Goal: Information Seeking & Learning: Learn about a topic

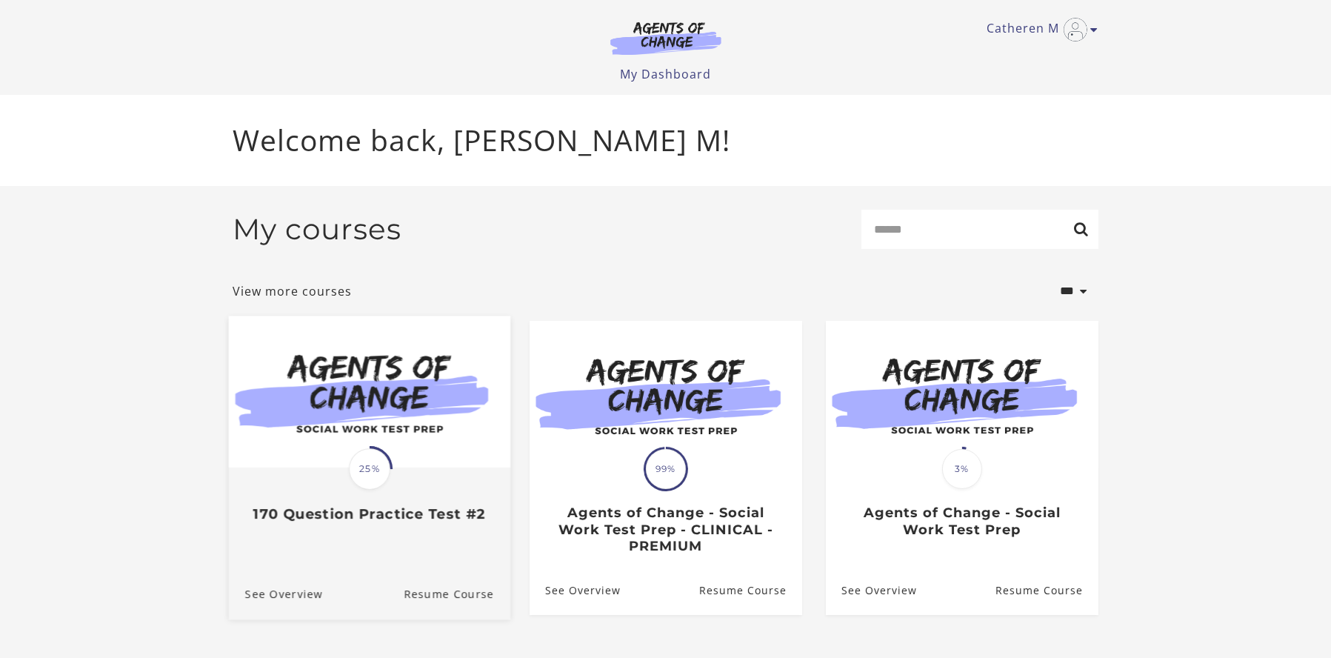
click at [328, 486] on div "Translation missing: en.liquid.partials.dashboard_course_card.progress_descript…" at bounding box center [368, 496] width 281 height 54
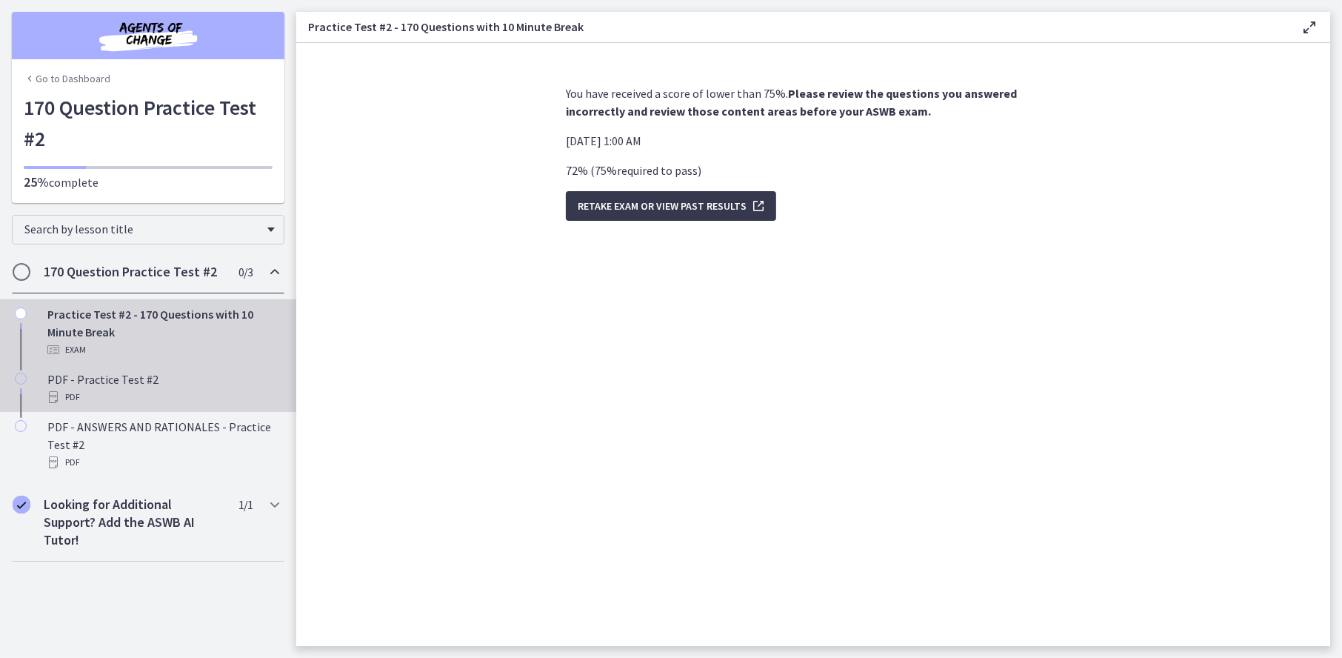
click at [204, 397] on div "PDF" at bounding box center [162, 397] width 231 height 18
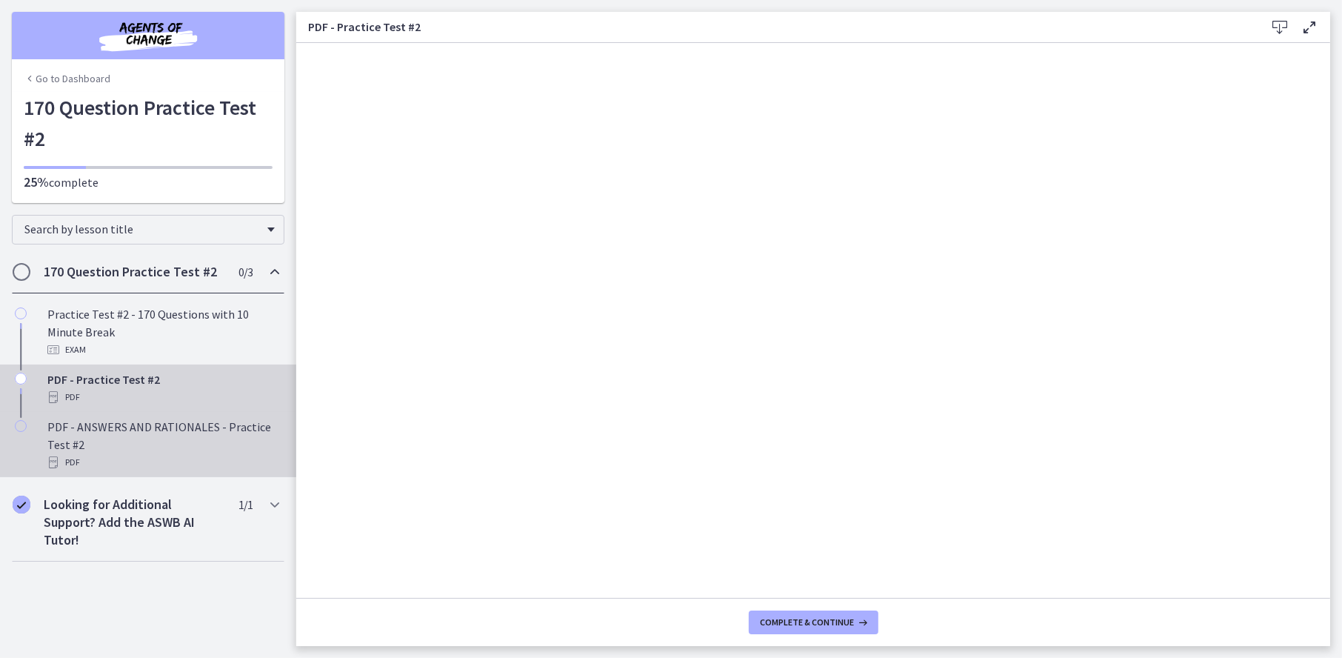
click at [116, 432] on div "PDF - ANSWERS AND RATIONALES - Practice Test #2 PDF" at bounding box center [162, 444] width 231 height 53
click at [147, 375] on div "PDF - Practice Test #2 PDF" at bounding box center [162, 388] width 231 height 36
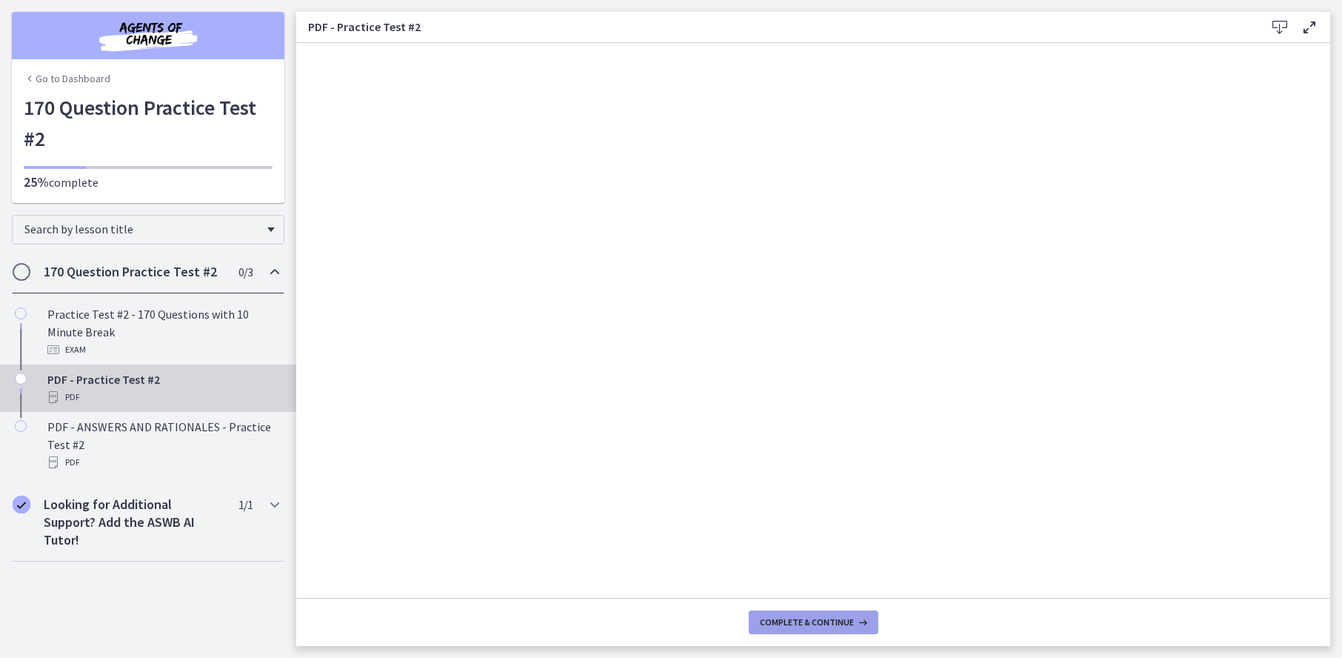
click at [832, 617] on span "Complete & continue" at bounding box center [807, 622] width 94 height 12
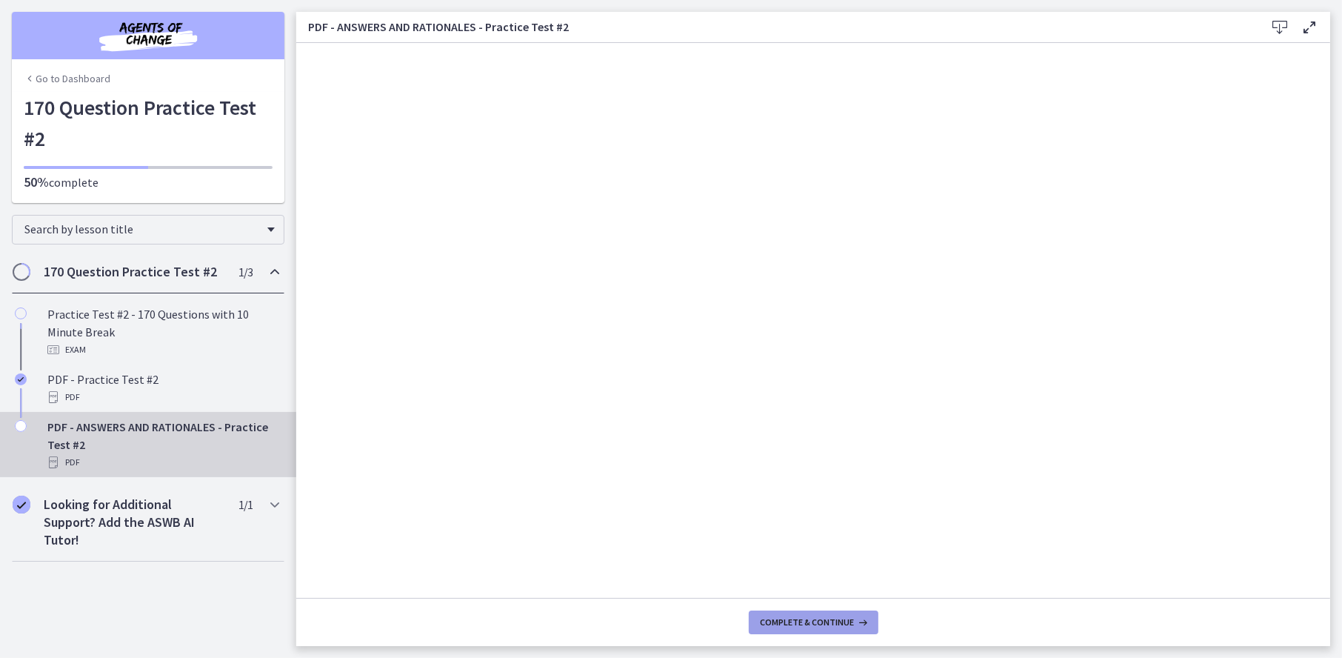
click at [846, 626] on span "Complete & continue" at bounding box center [807, 622] width 94 height 12
click at [104, 75] on link "Go to Dashboard" at bounding box center [67, 78] width 87 height 15
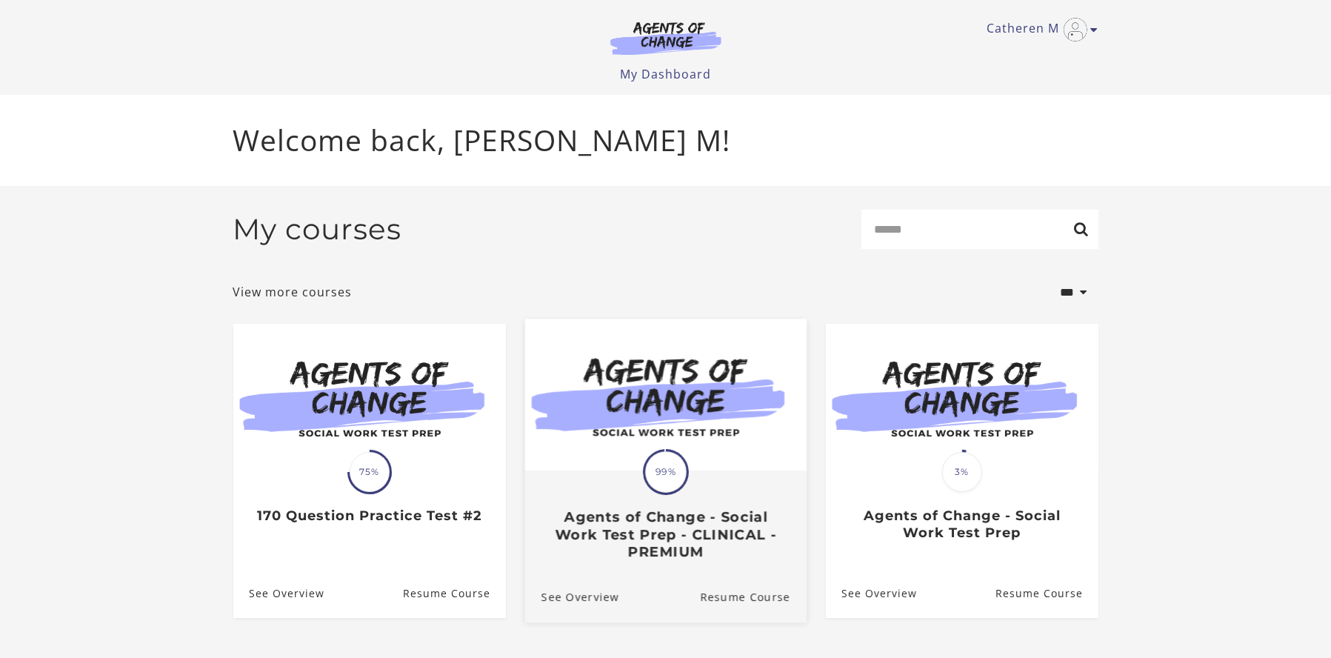
click at [625, 454] on img at bounding box center [664, 395] width 281 height 152
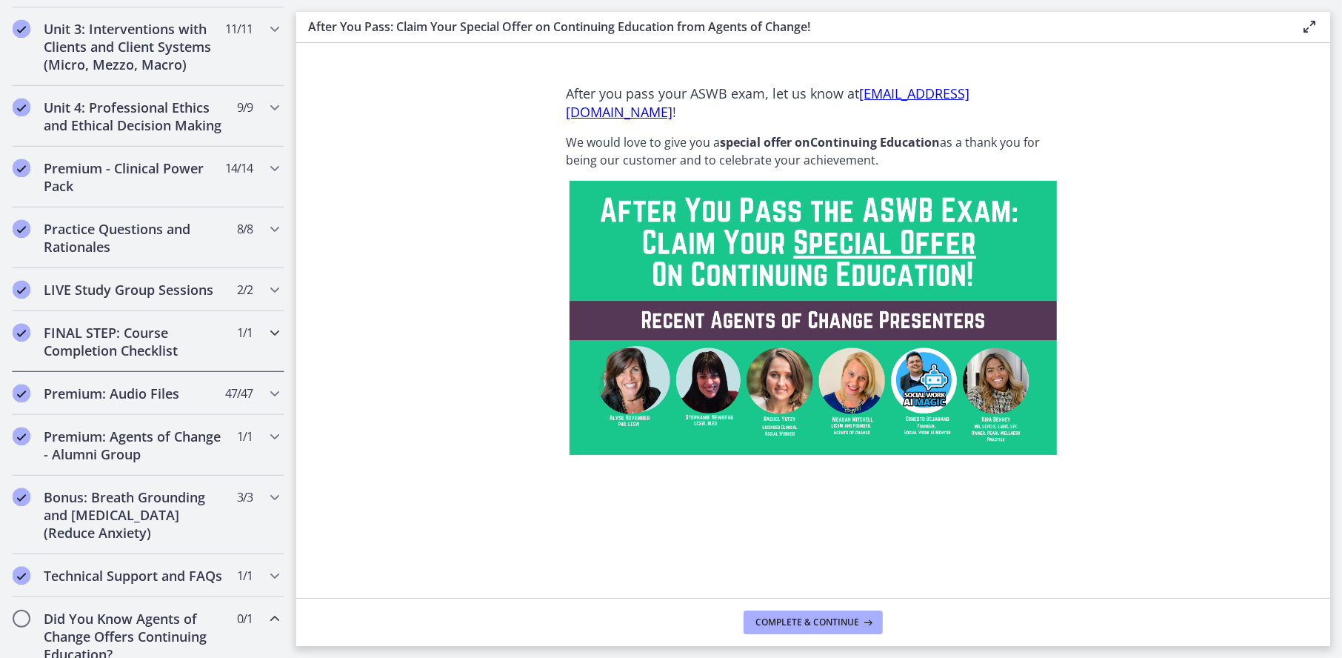
scroll to position [592, 0]
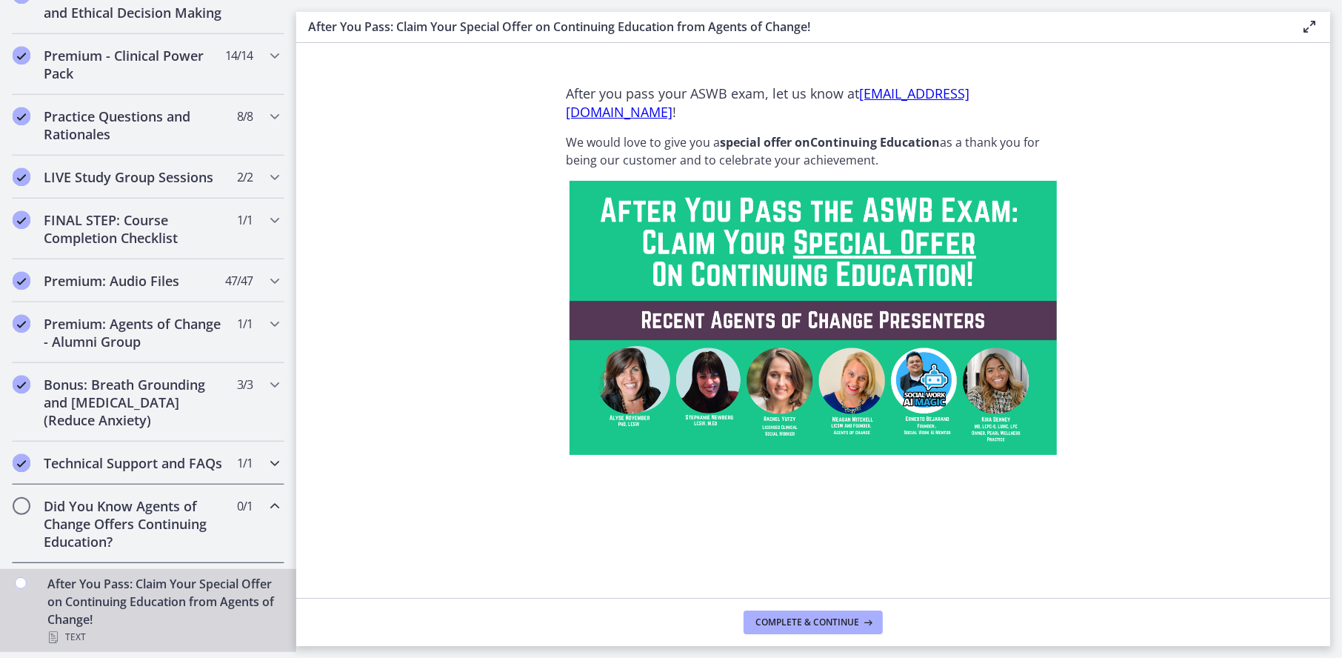
click at [144, 454] on h2 "Technical Support and FAQs" at bounding box center [134, 463] width 181 height 18
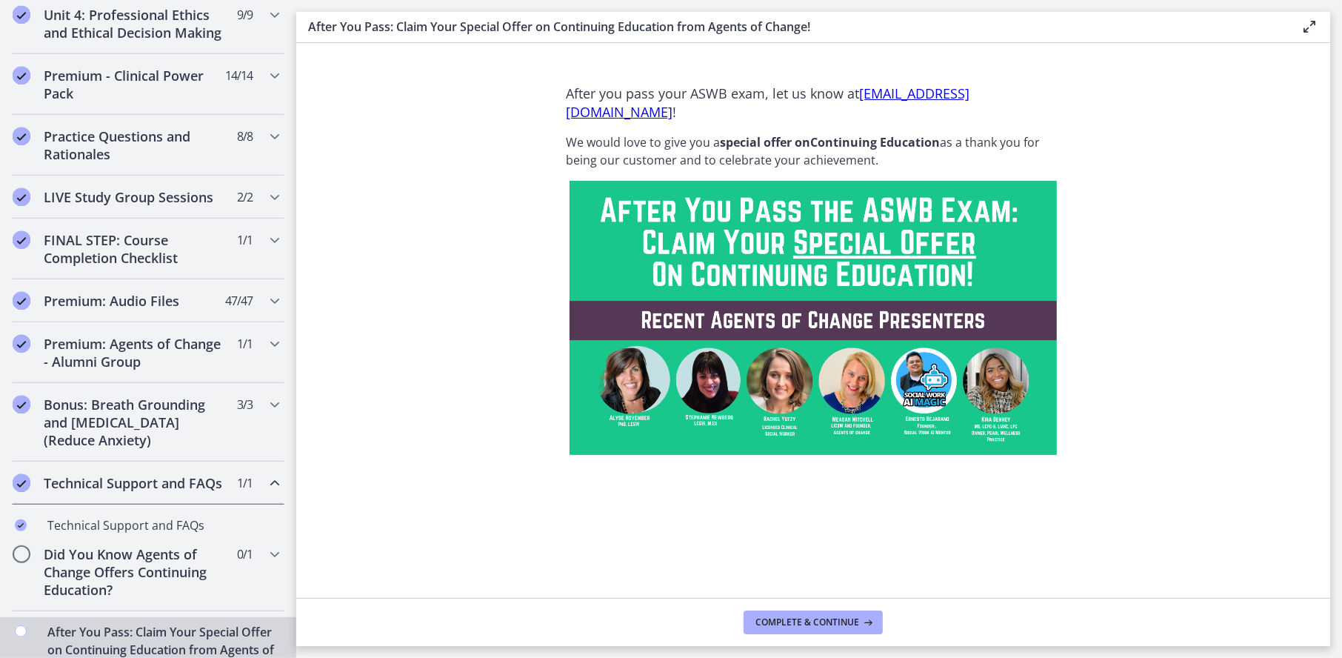
scroll to position [680, 0]
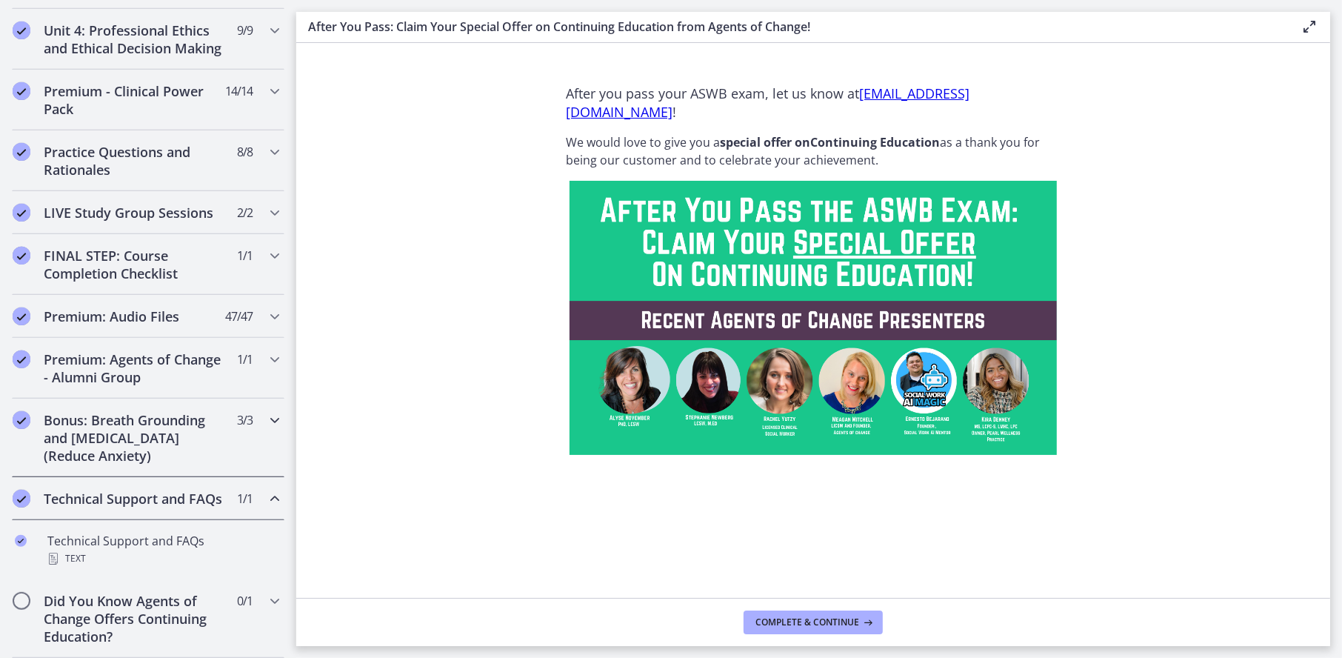
click at [139, 435] on h2 "Bonus: Breath Grounding and Guided Imagery (Reduce Anxiety)" at bounding box center [134, 437] width 181 height 53
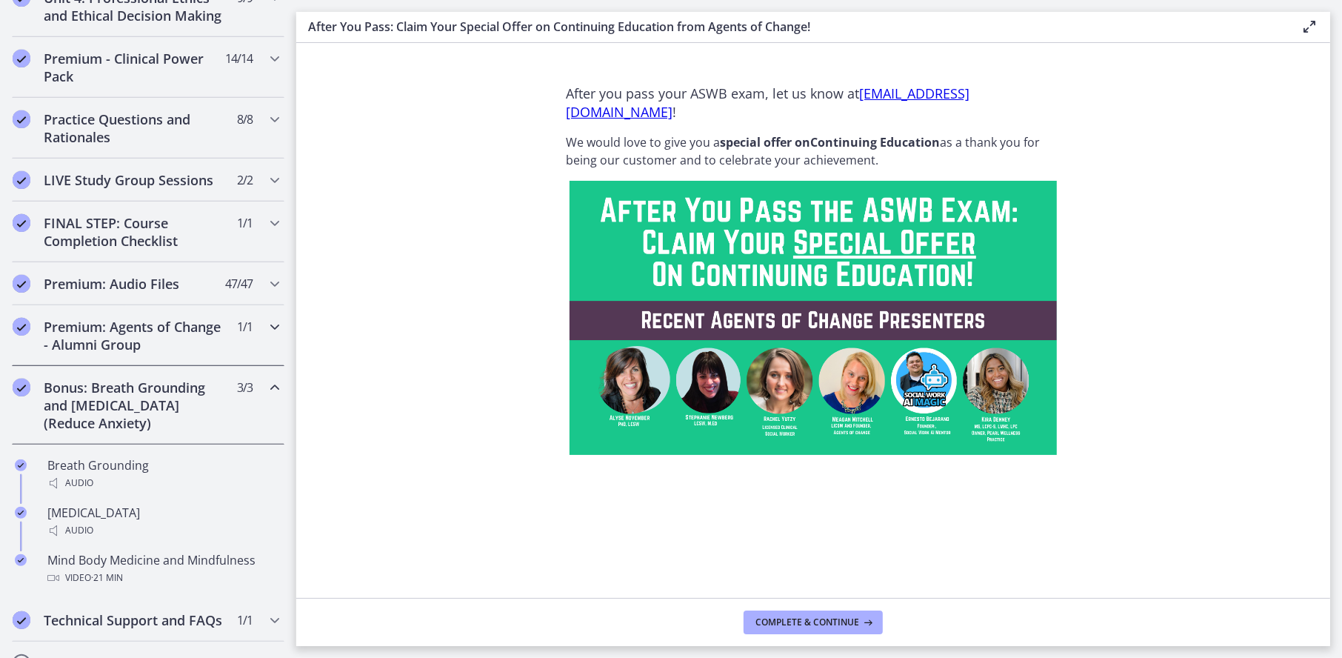
click at [141, 349] on h2 "Premium: Agents of Change - Alumni Group" at bounding box center [134, 336] width 181 height 36
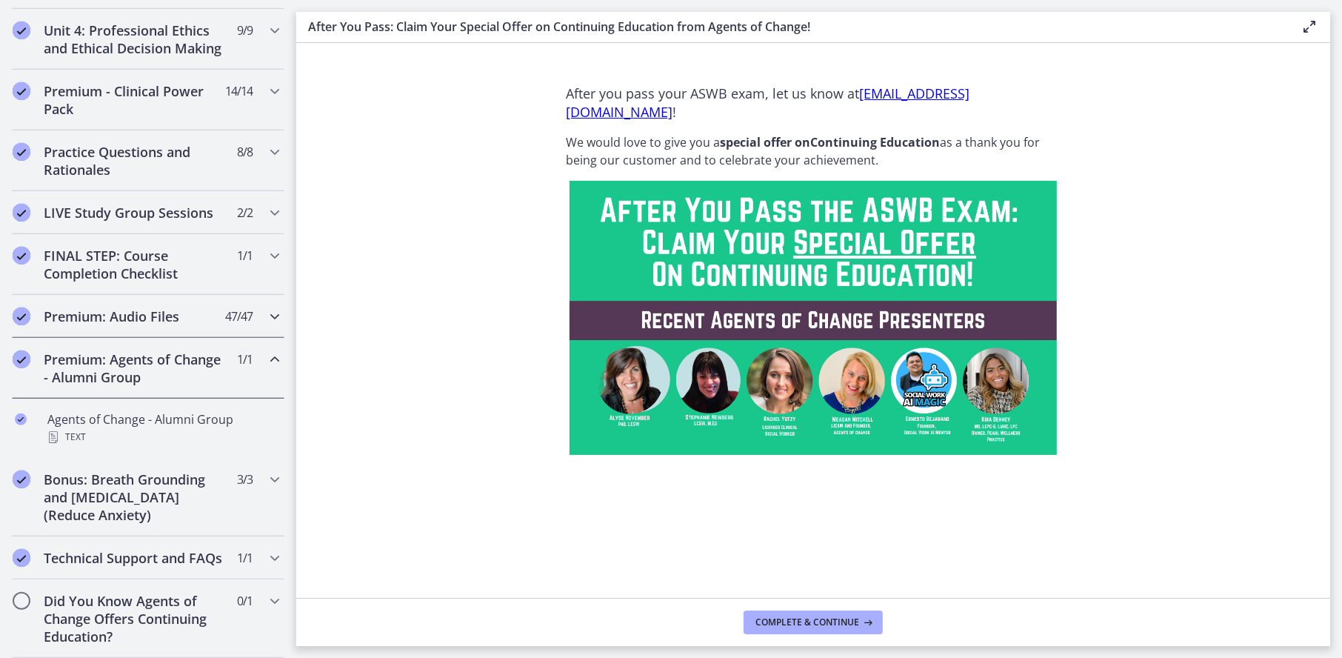
click at [153, 295] on div "Premium: Audio Files 47 / 47 Completed" at bounding box center [148, 316] width 272 height 43
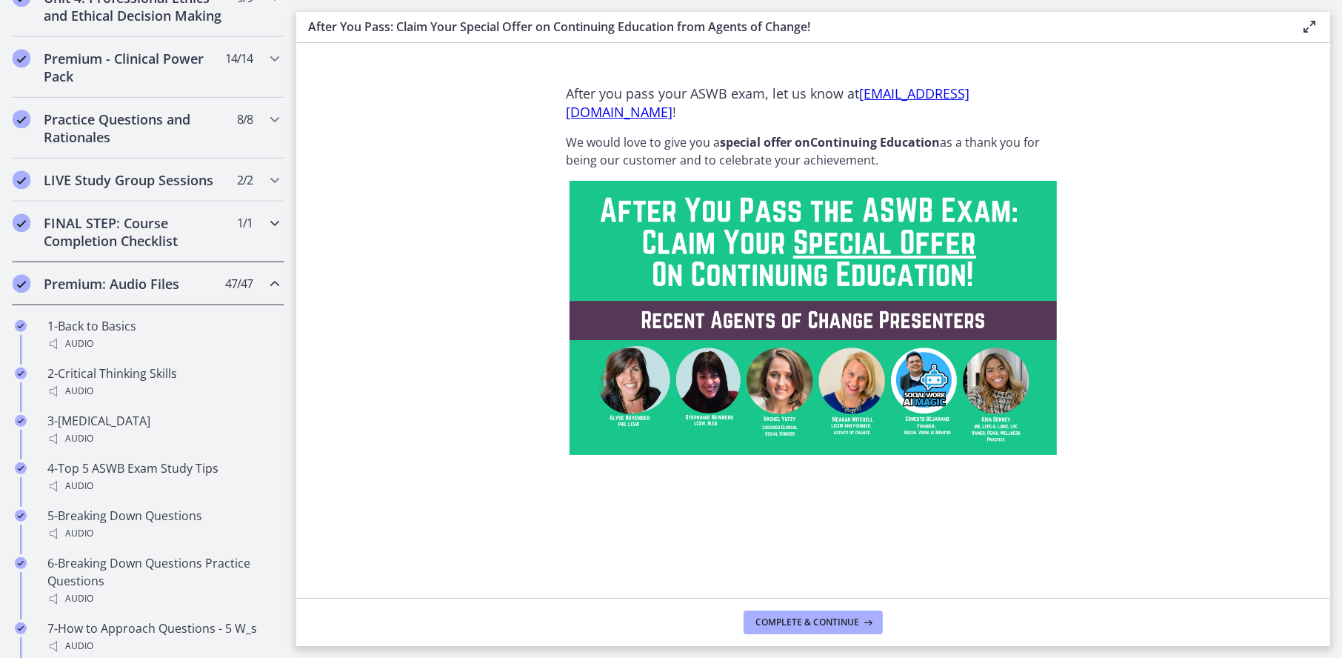
click at [158, 245] on h2 "FINAL STEP: Course Completion Checklist" at bounding box center [134, 232] width 181 height 36
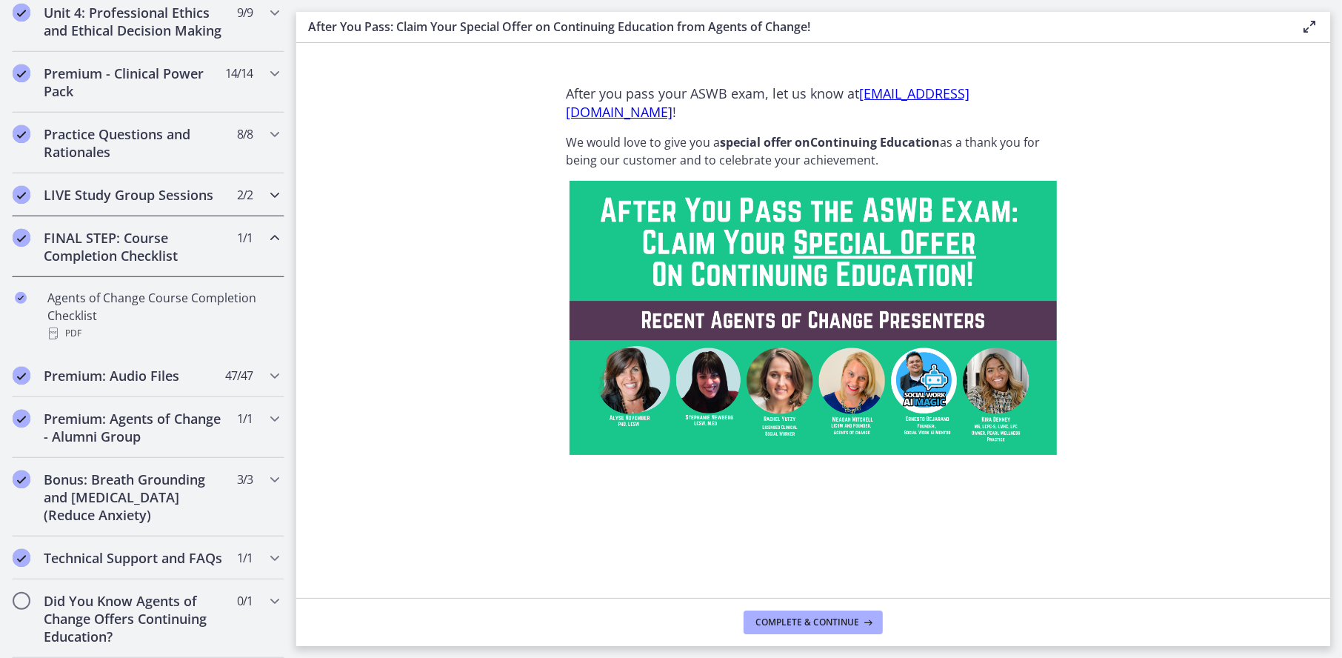
click at [155, 197] on h2 "LIVE Study Group Sessions" at bounding box center [134, 195] width 181 height 18
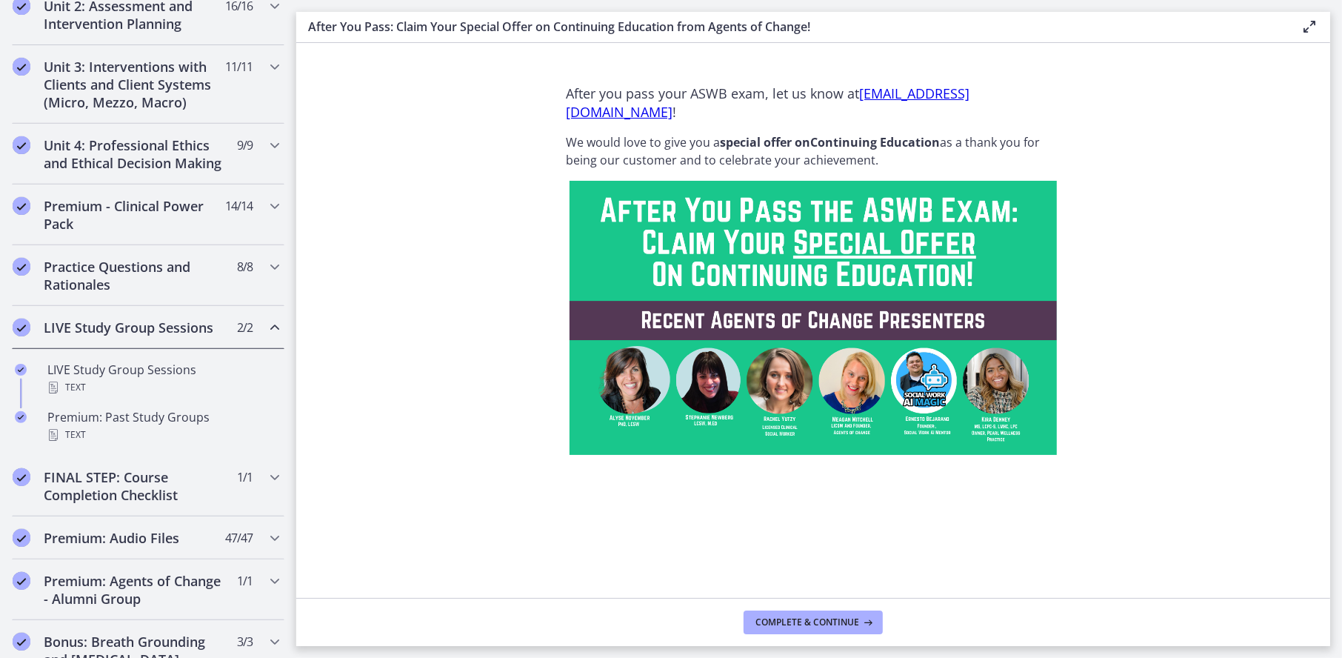
scroll to position [532, 0]
click at [122, 286] on h2 "Practice Questions and Rationales" at bounding box center [134, 276] width 181 height 36
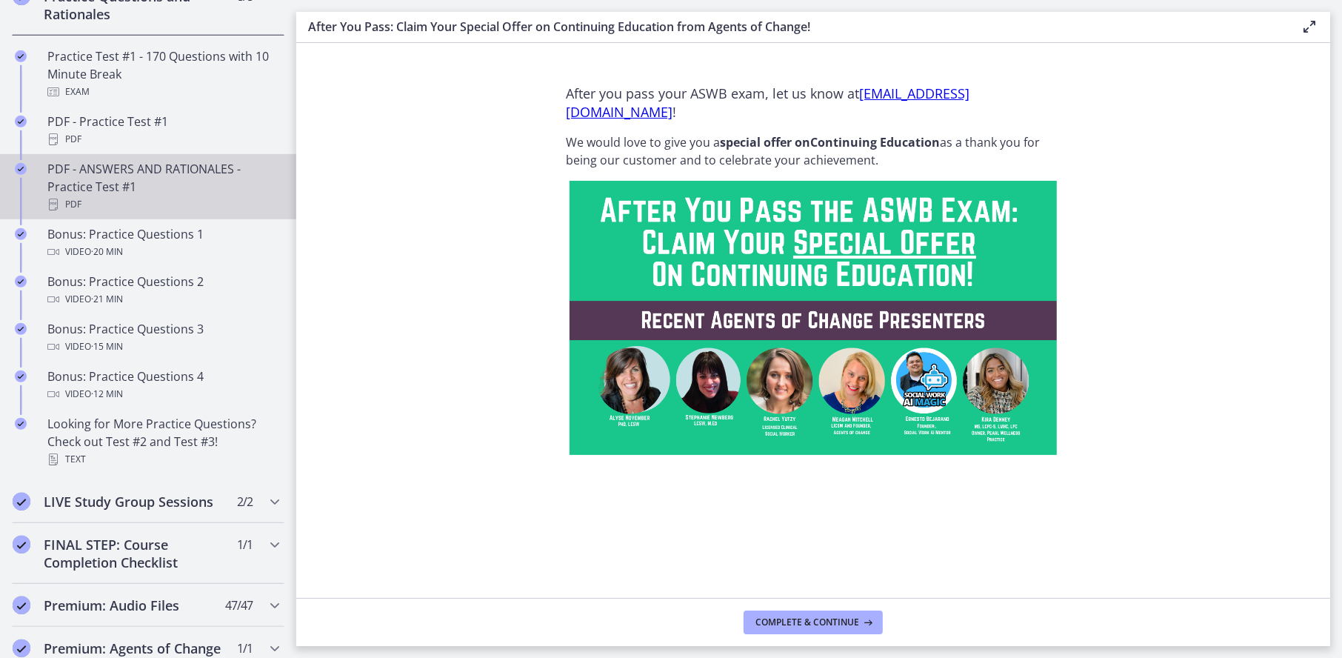
scroll to position [903, 0]
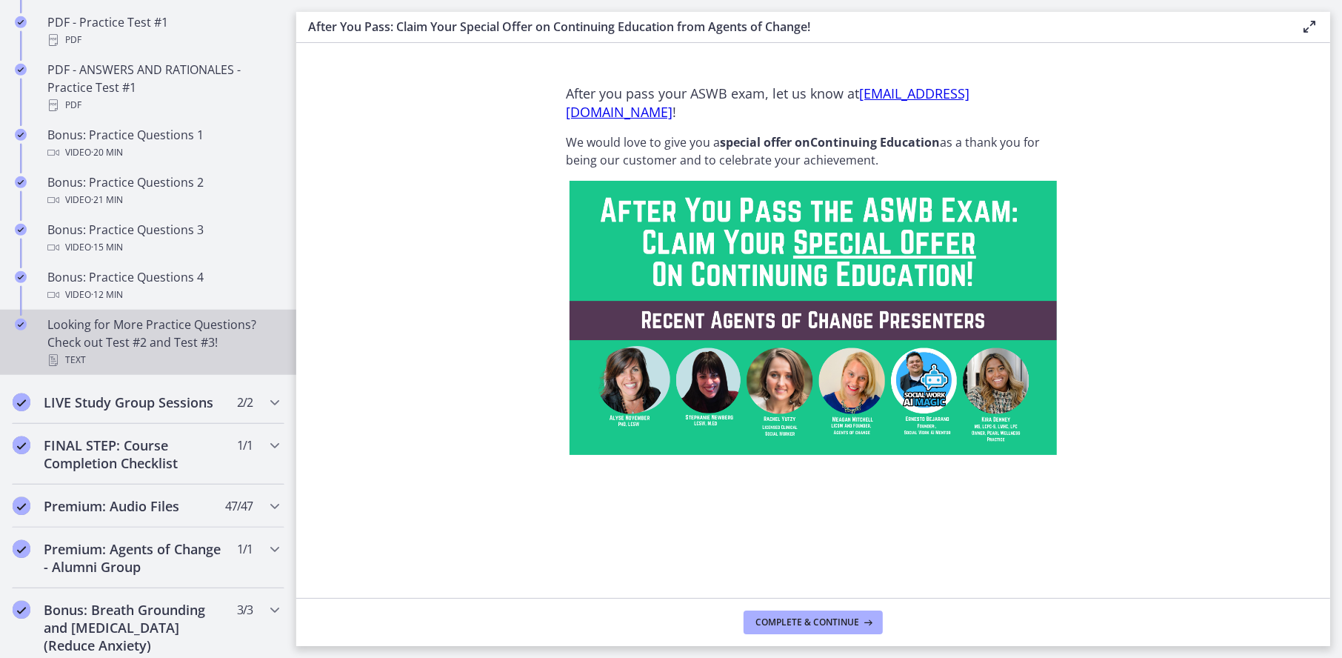
click at [87, 345] on div "Looking for More Practice Questions? Check out Test #2 and Test #3! Text" at bounding box center [162, 341] width 231 height 53
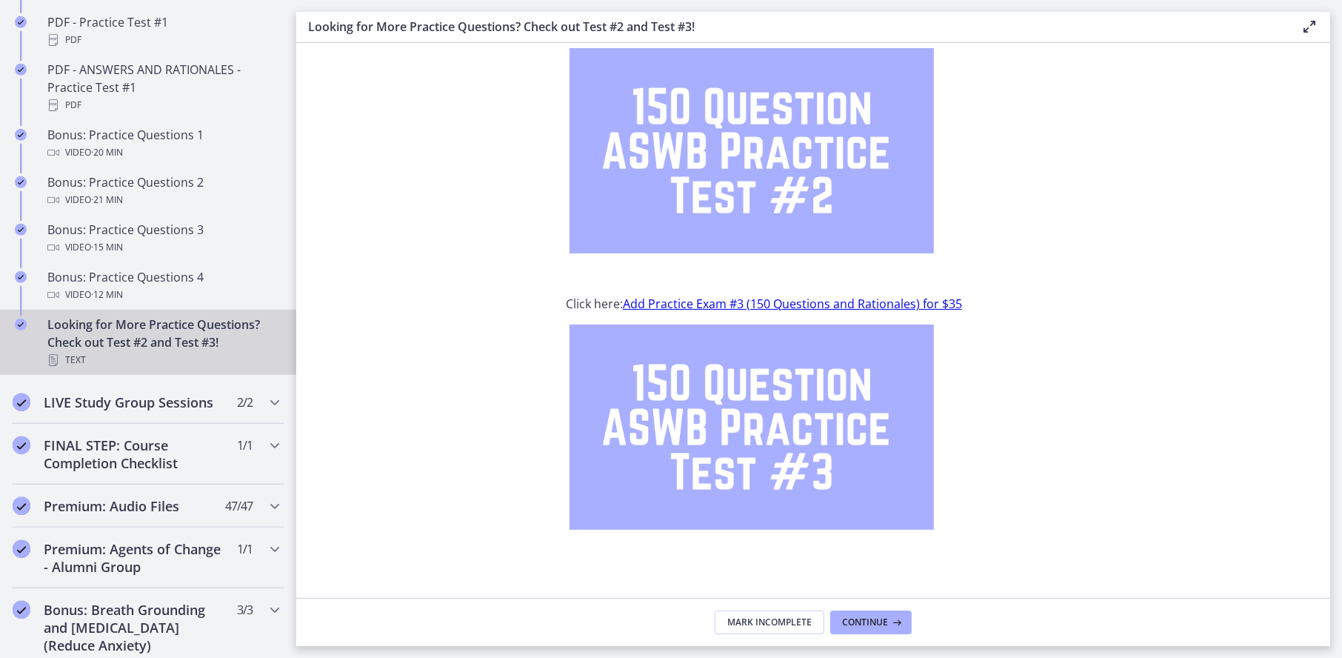
scroll to position [98, 0]
click at [792, 438] on img at bounding box center [751, 425] width 364 height 205
